Goal: Task Accomplishment & Management: Manage account settings

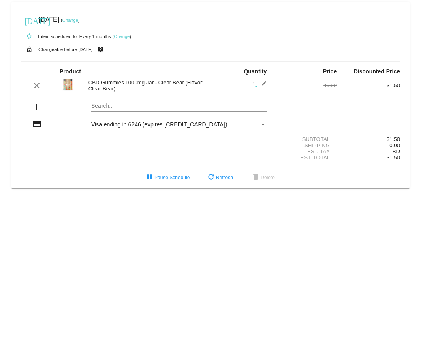
click at [121, 37] on link "Change" at bounding box center [122, 36] width 16 height 5
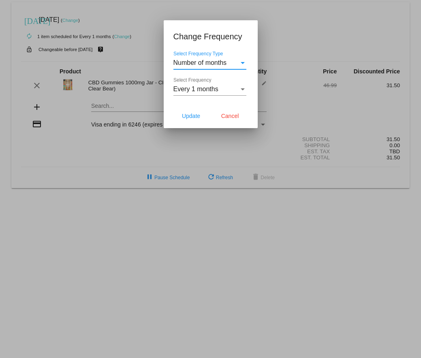
click at [236, 90] on div "Every 1 months" at bounding box center [206, 88] width 66 height 7
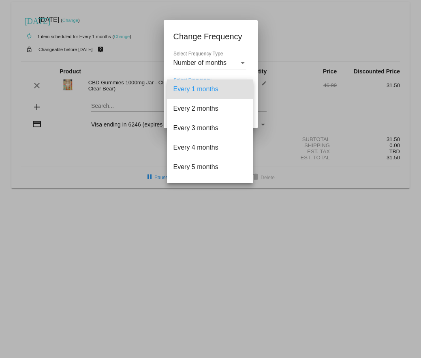
click at [253, 66] on div at bounding box center [210, 179] width 421 height 358
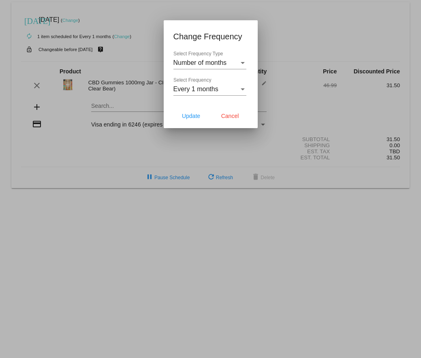
click at [239, 66] on div "Select Frequency Type" at bounding box center [242, 62] width 7 height 7
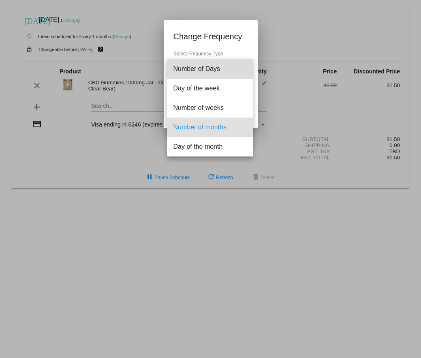
click at [197, 70] on span "Number of Days" at bounding box center [209, 68] width 73 height 19
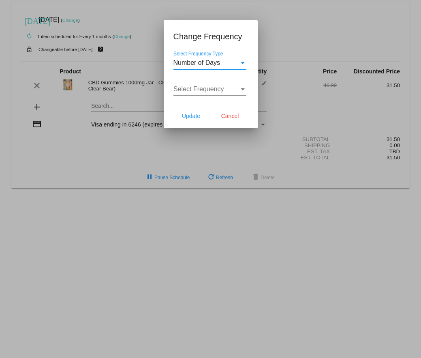
click at [211, 89] on span "Select Frequency" at bounding box center [198, 88] width 51 height 7
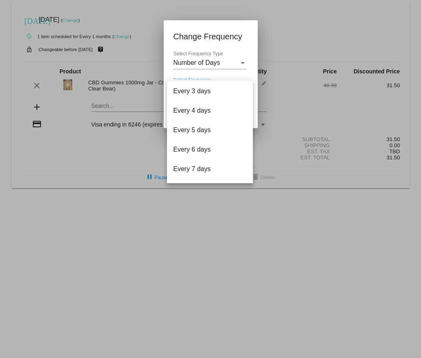
scroll to position [32, 0]
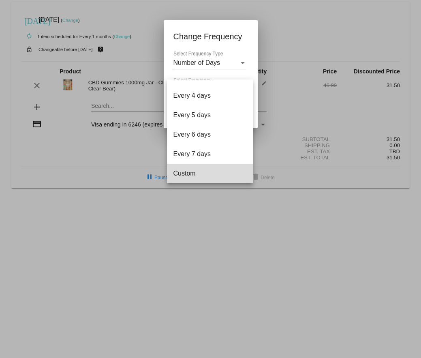
click at [210, 174] on span "Custom" at bounding box center [209, 173] width 73 height 19
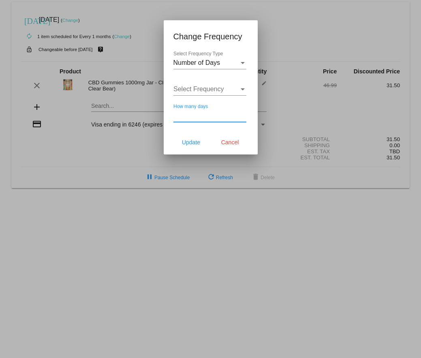
click at [203, 119] on input "How many days" at bounding box center [209, 115] width 73 height 7
type input "45"
click at [192, 142] on span "Update" at bounding box center [191, 142] width 18 height 6
